Goal: Contribute content: Add original content to the website for others to see

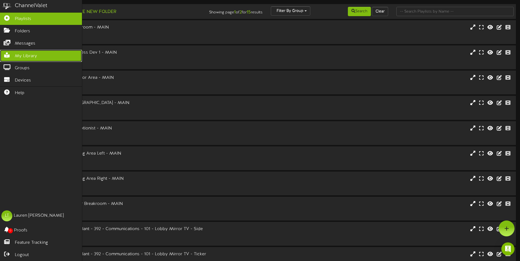
click at [7, 53] on icon at bounding box center [7, 55] width 14 height 4
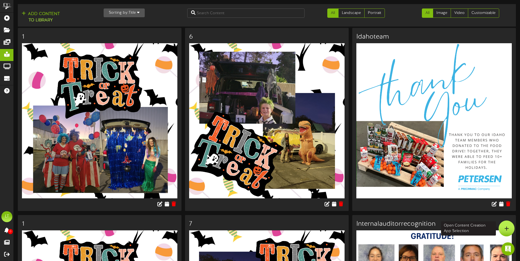
click at [505, 229] on icon at bounding box center [506, 228] width 5 height 5
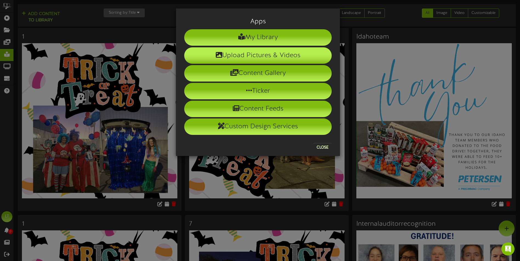
click at [266, 51] on li "Upload Pictures & Videos" at bounding box center [257, 55] width 147 height 16
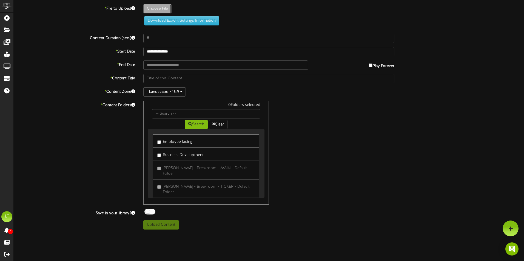
type input "**********"
type input "2025TrunkRTreat"
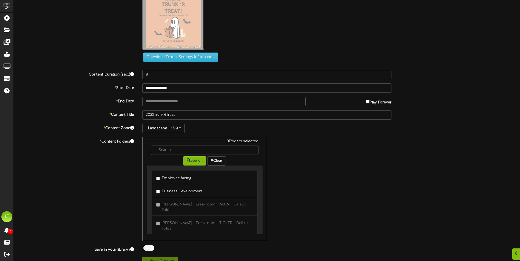
scroll to position [27, 0]
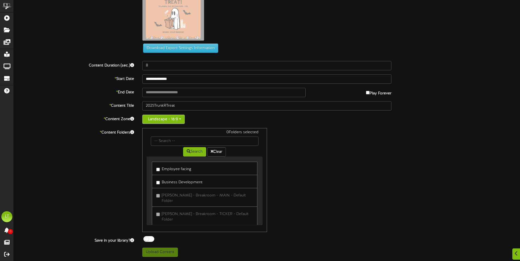
click at [173, 120] on button "Landscape - 16:9" at bounding box center [163, 119] width 42 height 9
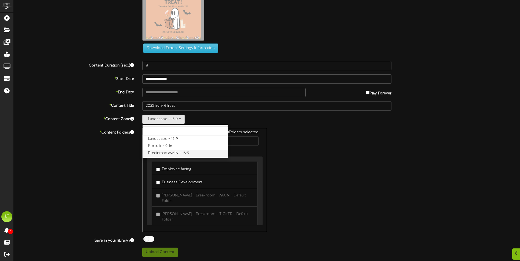
click at [163, 154] on label "Precinmac MAIN - 16:9" at bounding box center [186, 153] width 86 height 7
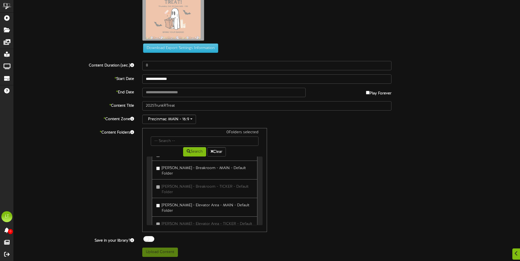
click at [183, 169] on label "PETERSEN - Breakroom - MAIN - Default Folder" at bounding box center [204, 170] width 96 height 13
click at [170, 201] on label "PETERSEN - Elevator Area - MAIN - Default Folder" at bounding box center [204, 207] width 96 height 13
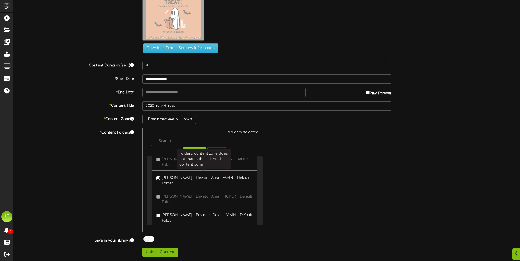
scroll to position [82, 0]
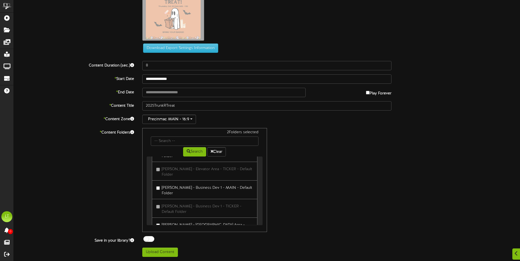
click at [175, 184] on label "PETERSEN - Business Dev 1 - MAIN - Default Folder" at bounding box center [204, 190] width 96 height 13
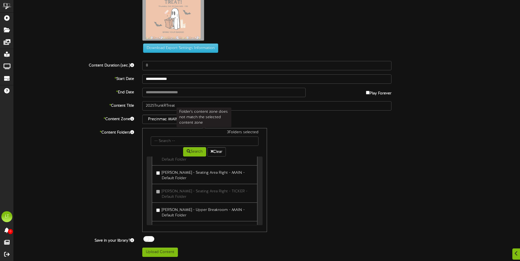
scroll to position [247, 0]
click at [185, 206] on label "PETERSEN - Upper Breakroom - MAIN - Default Folder" at bounding box center [204, 212] width 96 height 13
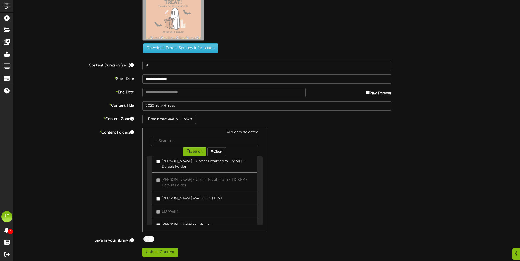
click at [196, 221] on label "PETERSEN employee" at bounding box center [183, 224] width 55 height 7
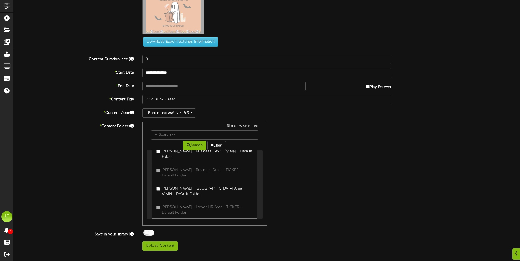
scroll to position [103, 0]
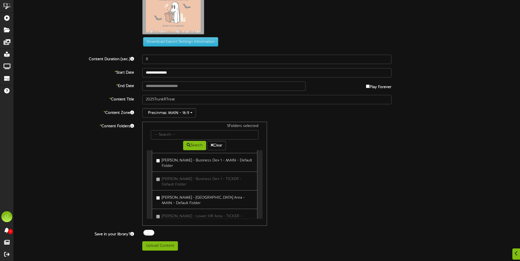
click at [234, 193] on label "PETERSEN - Lower HR Area - MAIN - Default Folder" at bounding box center [204, 199] width 96 height 13
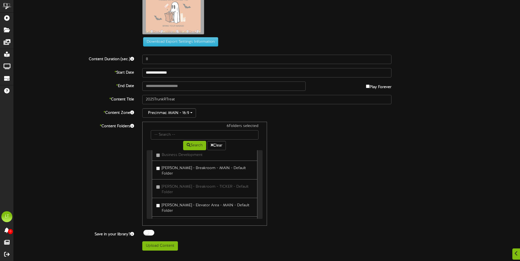
scroll to position [0, 0]
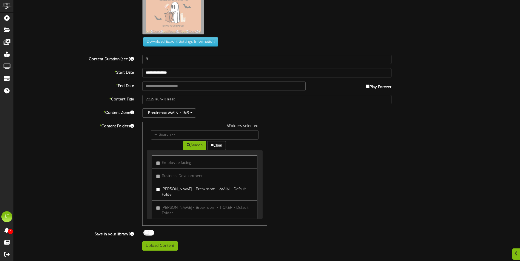
click at [327, 178] on div "6 Folders selected Search Clear Employee facing Business Development" at bounding box center [266, 174] width 257 height 104
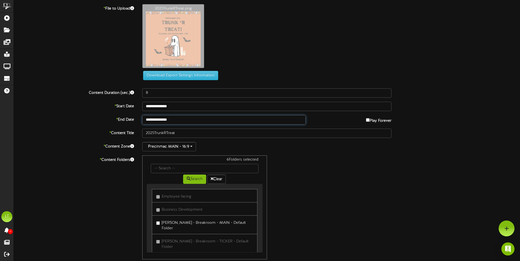
click at [285, 120] on input "**********" at bounding box center [223, 119] width 163 height 9
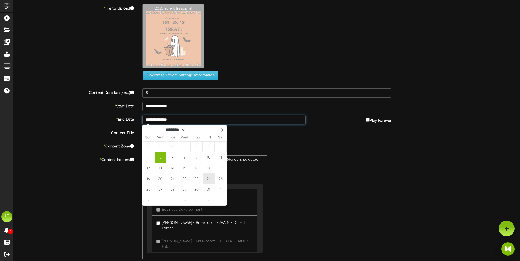
type input "**********"
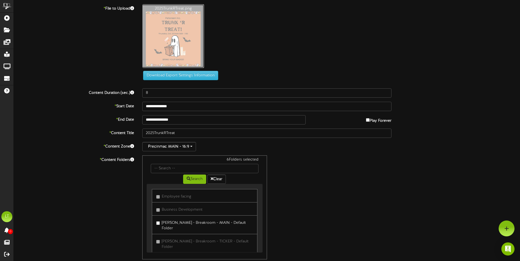
type input "**********"
type input "2025trunkrtreat1"
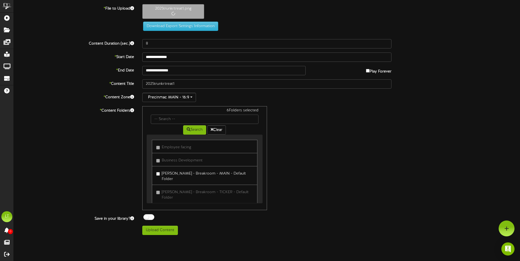
click at [357, 145] on div "6 Folders selected Search Clear Employee facing Business Development" at bounding box center [266, 158] width 257 height 104
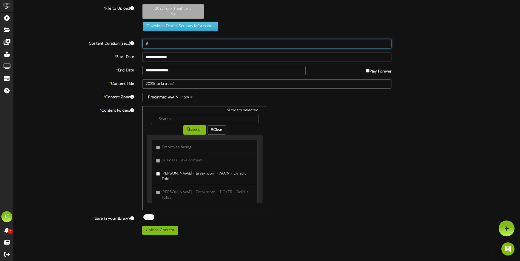
click at [170, 44] on input "8" at bounding box center [266, 43] width 249 height 9
drag, startPoint x: 170, startPoint y: 44, endPoint x: 142, endPoint y: 46, distance: 28.3
click at [142, 46] on input "8" at bounding box center [266, 43] width 249 height 9
type input "10"
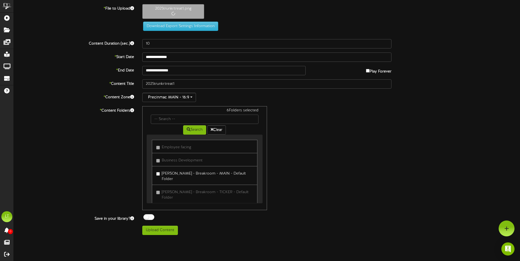
click at [292, 161] on div "6 Folders selected Search Clear Employee facing Business Development" at bounding box center [266, 158] width 257 height 104
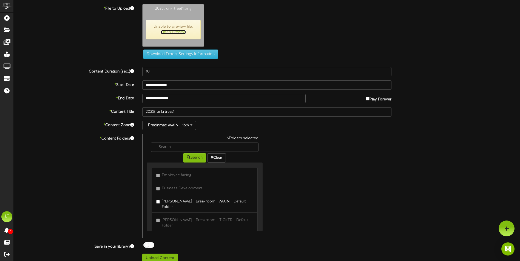
click at [172, 33] on link "Open Preview" at bounding box center [173, 32] width 25 height 4
click at [274, 28] on div "2025trunkrtreat1.png Unable to preview file. Open Preview" at bounding box center [331, 26] width 386 height 45
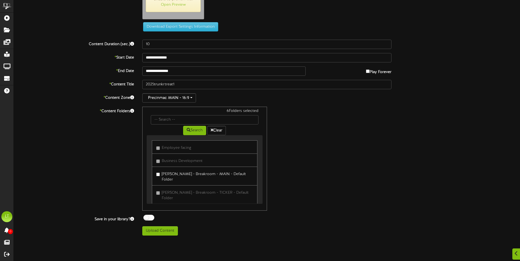
scroll to position [34, 0]
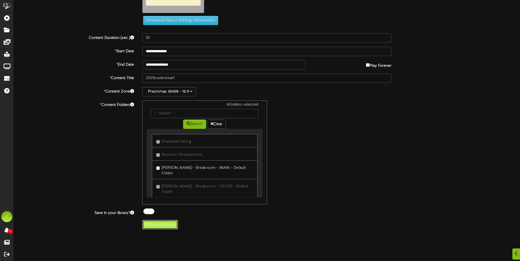
click at [167, 227] on button "Upload Content" at bounding box center [160, 224] width 36 height 9
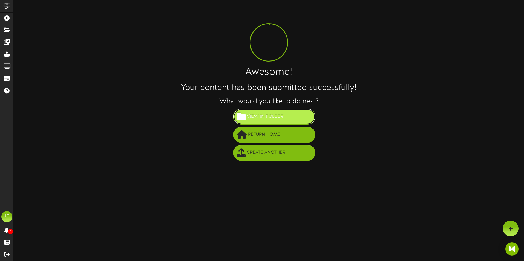
click at [295, 118] on button "View in Folder" at bounding box center [274, 117] width 82 height 16
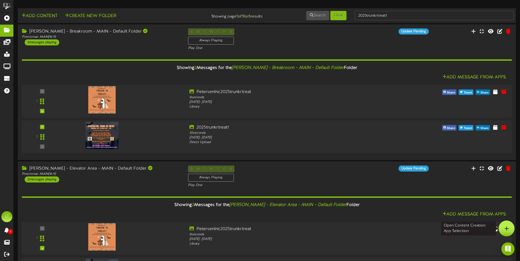
click at [507, 228] on icon at bounding box center [506, 228] width 5 height 5
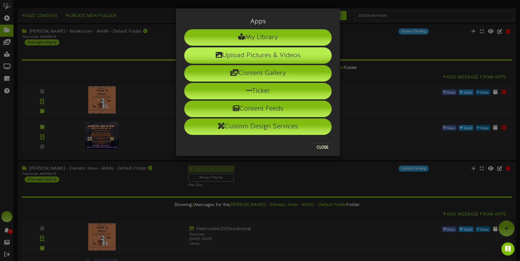
click at [278, 54] on li "Upload Pictures & Videos" at bounding box center [257, 55] width 147 height 16
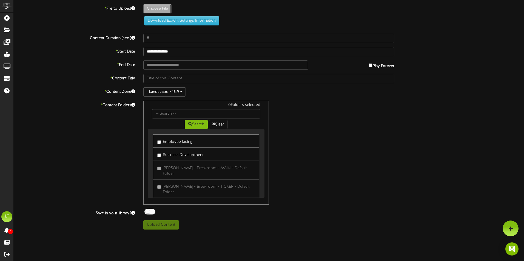
type input "**********"
type input "Octoberanniversaries"
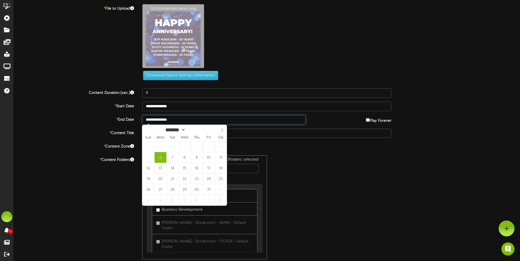
click at [193, 120] on input "**********" at bounding box center [223, 119] width 163 height 9
type input "**********"
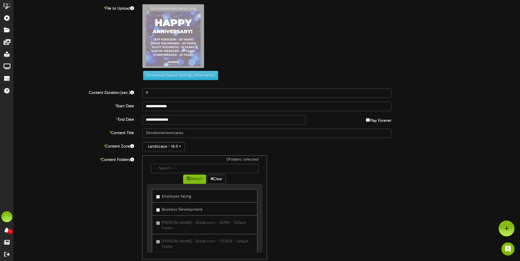
click at [318, 157] on div "0 Folders selected Search Clear Employee facing Business Development" at bounding box center [266, 208] width 257 height 104
click at [193, 197] on link "Employee facing" at bounding box center [204, 195] width 105 height 13
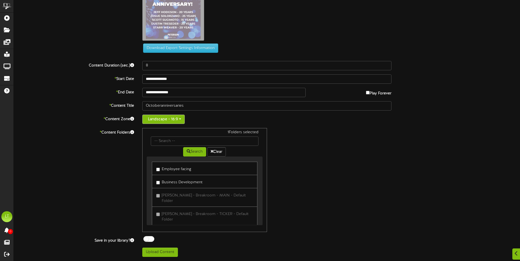
click at [180, 121] on button "Landscape - 16:9" at bounding box center [163, 119] width 42 height 9
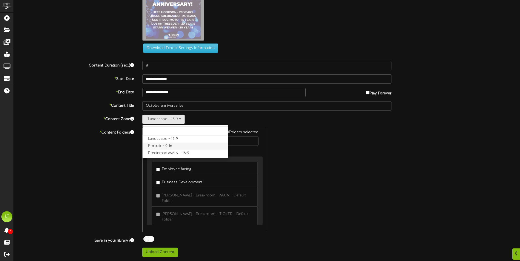
click at [175, 147] on label "Portrait - 9:16" at bounding box center [186, 146] width 86 height 7
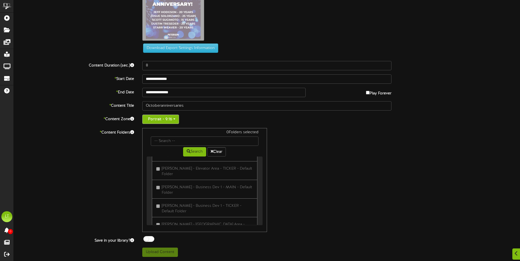
scroll to position [82, 0]
click at [162, 115] on button "Portrait - 9:16" at bounding box center [160, 119] width 37 height 9
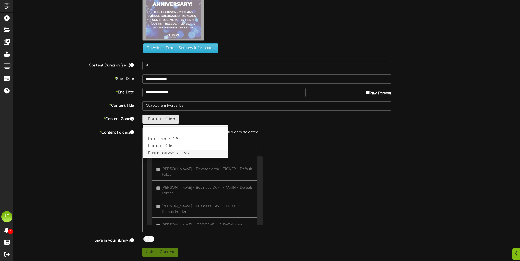
click at [161, 151] on label "Precinmac MAIN - 16:9" at bounding box center [186, 153] width 86 height 7
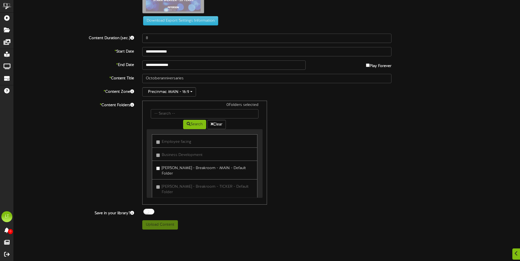
scroll to position [136, 0]
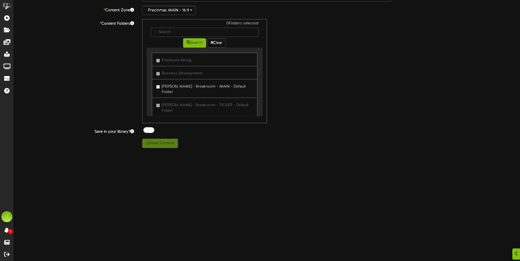
click at [229, 87] on label "PETERSEN - Breakroom - MAIN - Default Folder" at bounding box center [204, 88] width 96 height 13
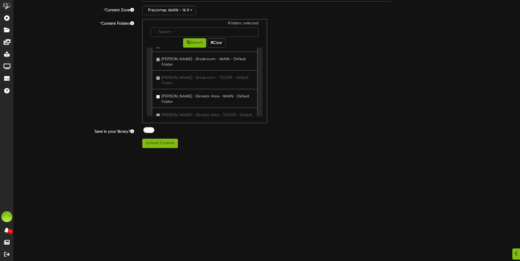
scroll to position [55, 0]
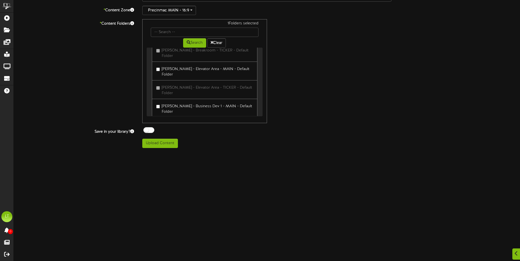
click at [165, 65] on label "PETERSEN - Elevator Area - MAIN - Default Folder" at bounding box center [204, 71] width 96 height 13
click at [184, 102] on label "PETERSEN - Business Dev 1 - MAIN - Default Folder" at bounding box center [204, 108] width 96 height 13
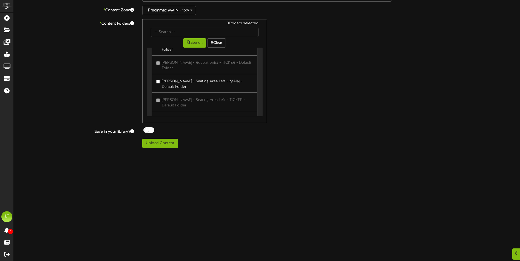
scroll to position [192, 0]
click at [194, 77] on label "PETERSEN - Seating Area Left - MAIN - Default Folder" at bounding box center [204, 83] width 96 height 13
click at [196, 114] on label "PETERSEN - Seating Area Right - MAIN - Default Folder" at bounding box center [204, 120] width 96 height 13
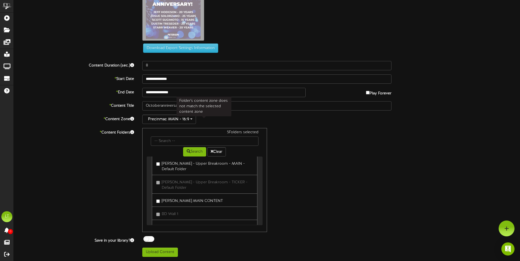
scroll to position [295, 0]
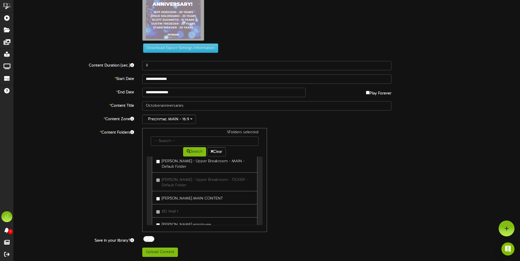
click at [190, 221] on label "PETERSEN employee" at bounding box center [183, 224] width 55 height 7
click at [162, 184] on label "PETERSEN - Upper Breakroom - MAIN - Default Folder" at bounding box center [204, 190] width 96 height 13
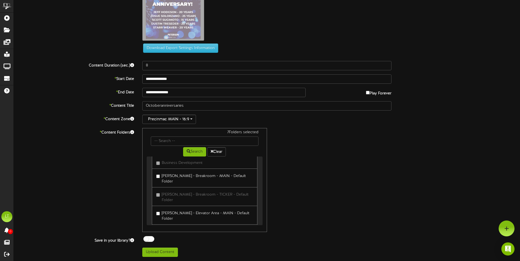
scroll to position [0, 0]
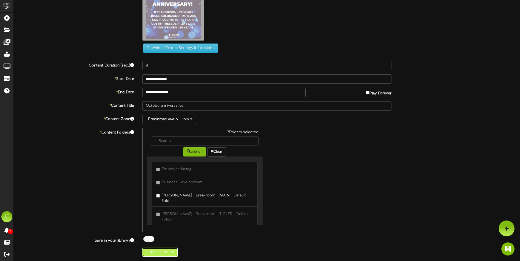
click at [173, 252] on button "Upload Content" at bounding box center [160, 252] width 36 height 9
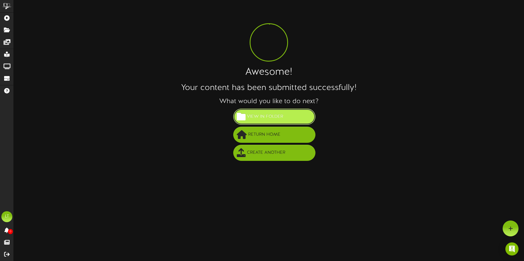
click at [308, 121] on button "View in Folder" at bounding box center [274, 117] width 82 height 16
